Goal: Task Accomplishment & Management: Use online tool/utility

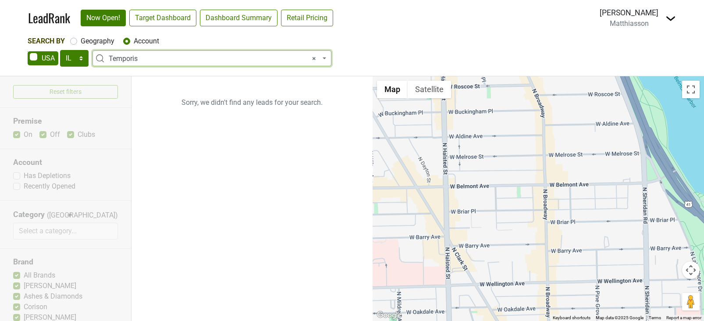
select select "IL"
select select "272172"
select select
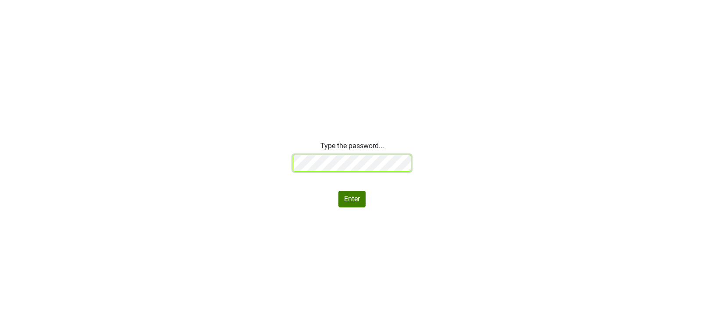
click at [224, 161] on div "Type the password... Enter" at bounding box center [352, 174] width 704 height 67
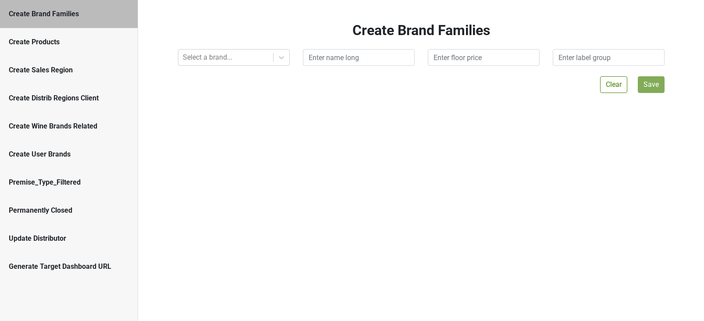
click at [64, 241] on div "Update Distributor" at bounding box center [69, 238] width 120 height 11
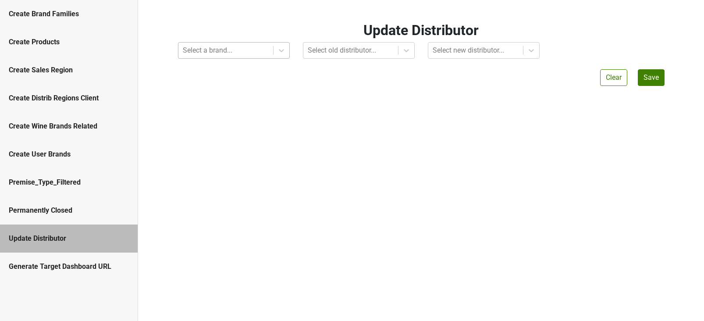
click at [213, 51] on div at bounding box center [226, 50] width 86 height 12
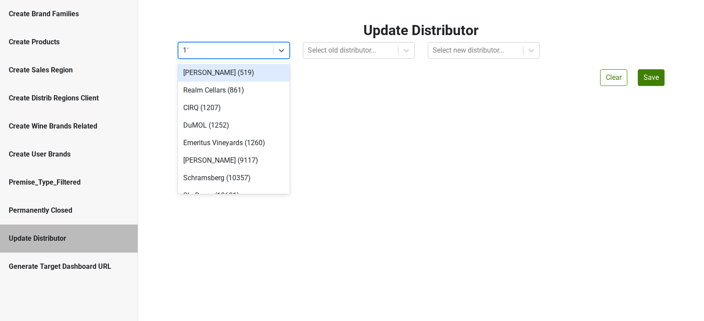
type input "113"
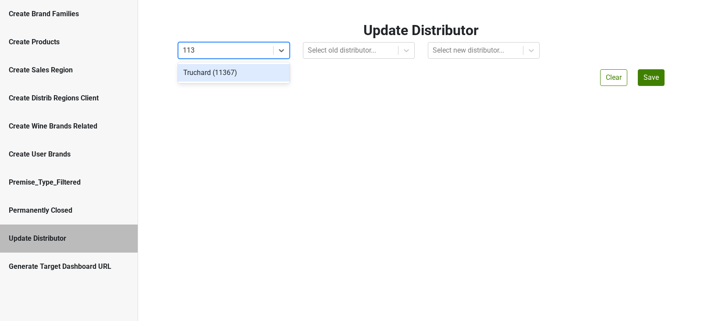
click at [228, 75] on div "Truchard (11367)" at bounding box center [234, 73] width 112 height 18
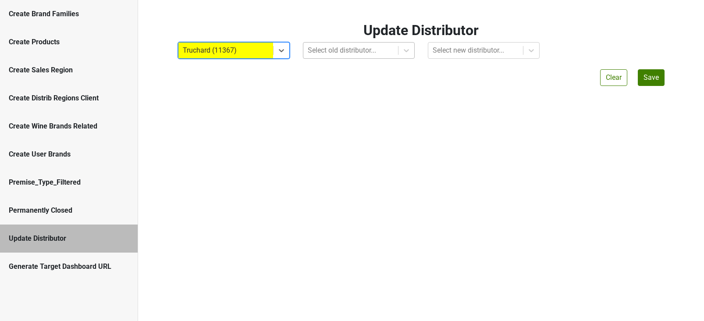
click at [337, 51] on div at bounding box center [351, 50] width 86 height 12
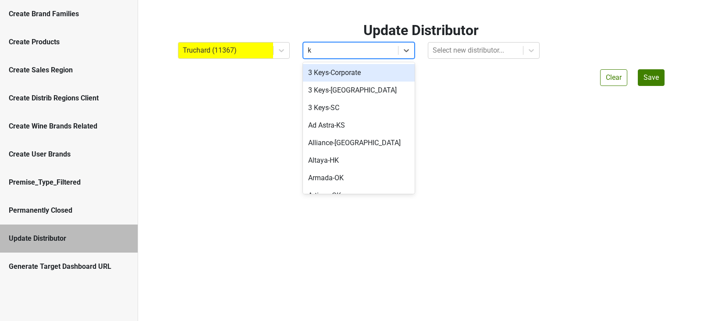
type input "ky"
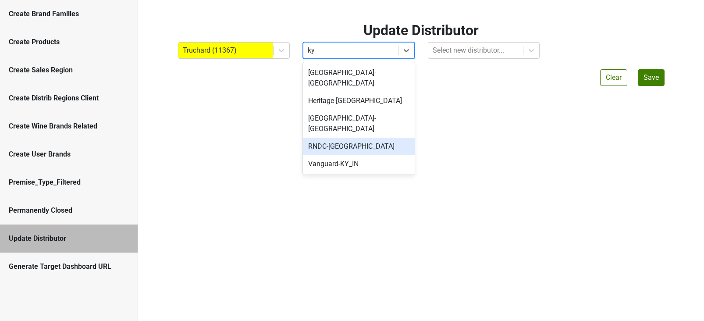
click at [341, 138] on div "RNDC-[GEOGRAPHIC_DATA]" at bounding box center [359, 147] width 112 height 18
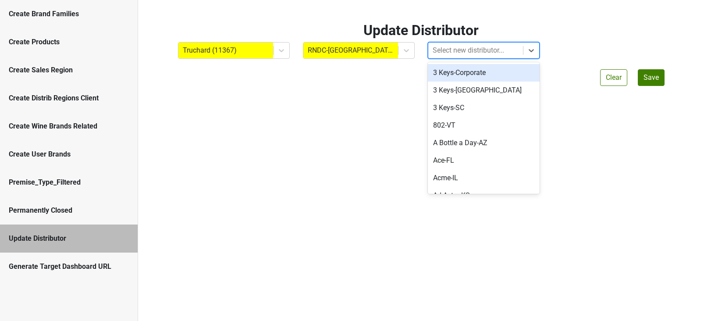
click at [455, 52] on div at bounding box center [476, 50] width 86 height 12
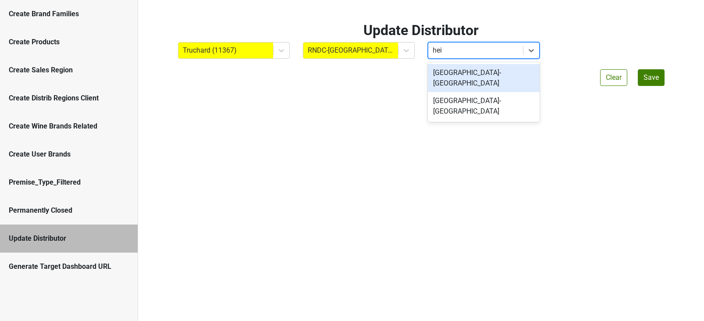
type input "[PERSON_NAME]"
click at [479, 71] on div "[GEOGRAPHIC_DATA]-[GEOGRAPHIC_DATA]" at bounding box center [484, 78] width 112 height 28
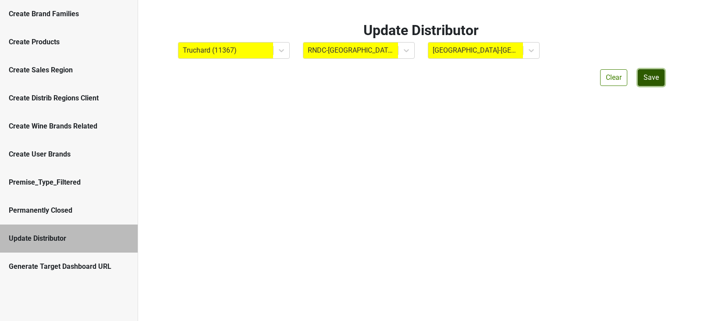
click at [648, 78] on button "Save" at bounding box center [651, 77] width 27 height 17
